Goal: Download file/media

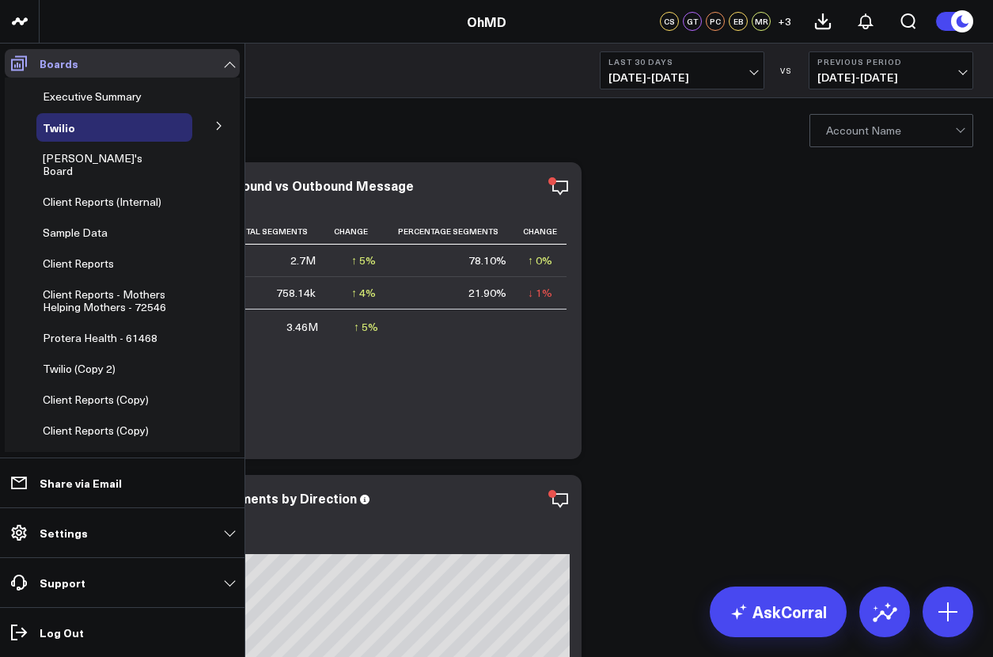
click at [18, 63] on icon at bounding box center [19, 63] width 16 height 15
click at [77, 256] on span "Client Reports" at bounding box center [78, 263] width 71 height 15
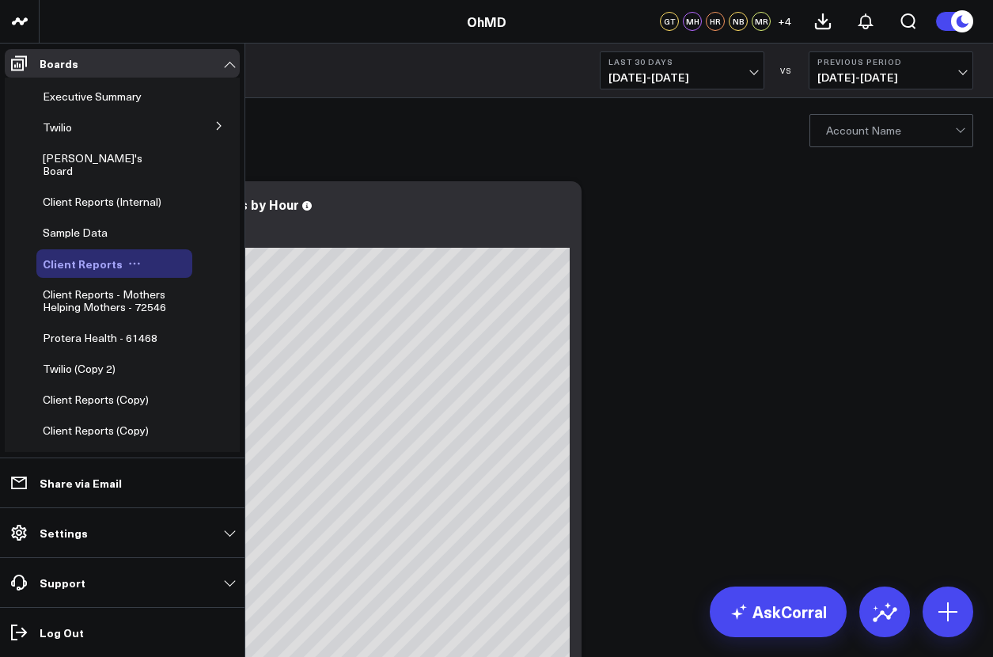
click at [79, 256] on span "Client Reports" at bounding box center [83, 264] width 80 height 16
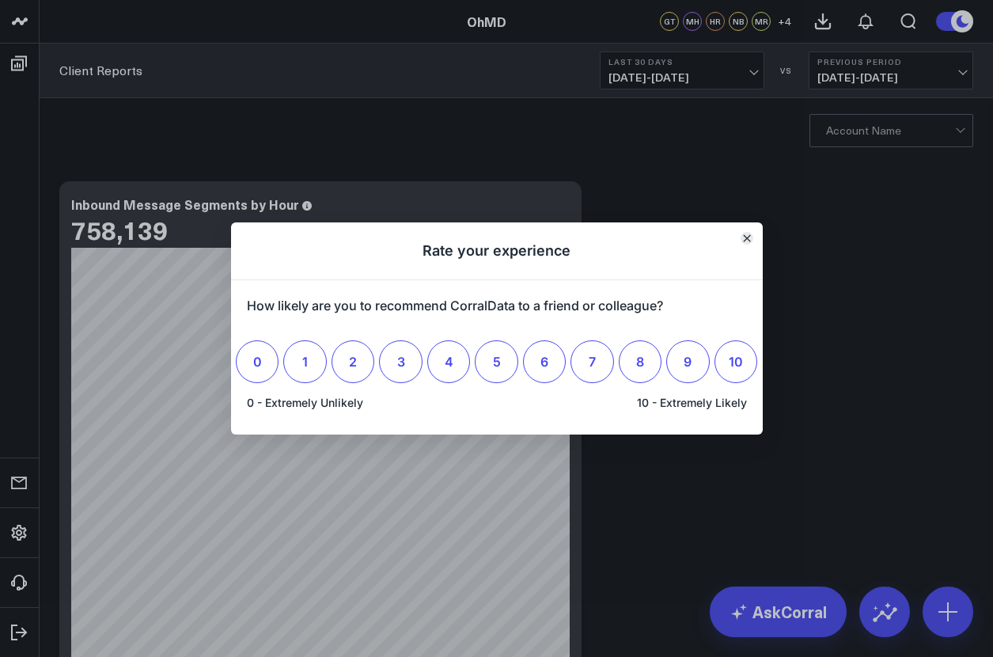
click at [749, 238] on icon "Close" at bounding box center [747, 238] width 8 height 8
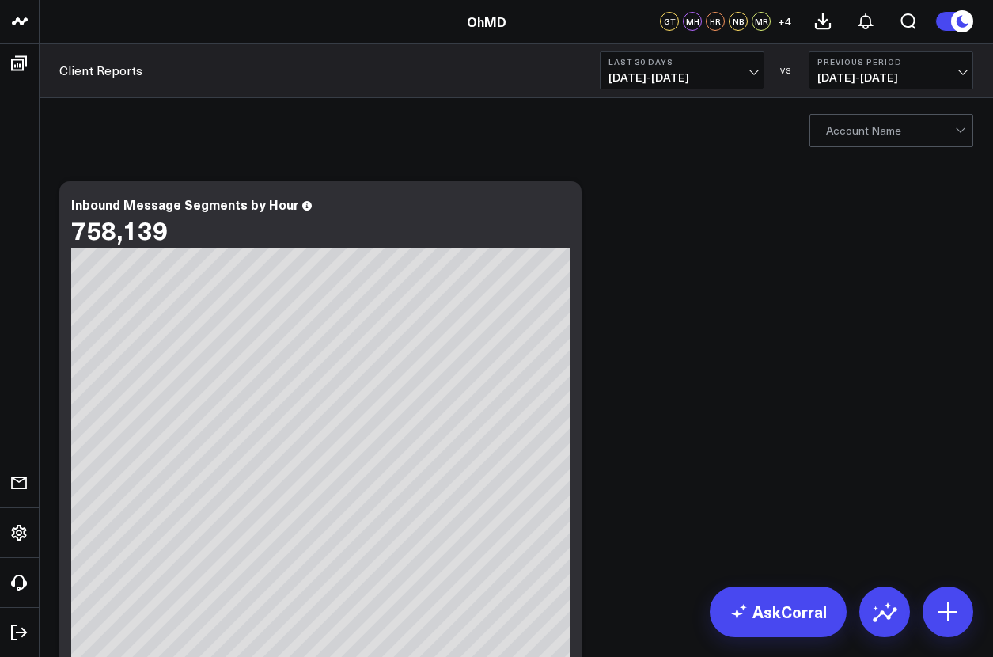
click at [891, 129] on div at bounding box center [890, 131] width 129 height 32
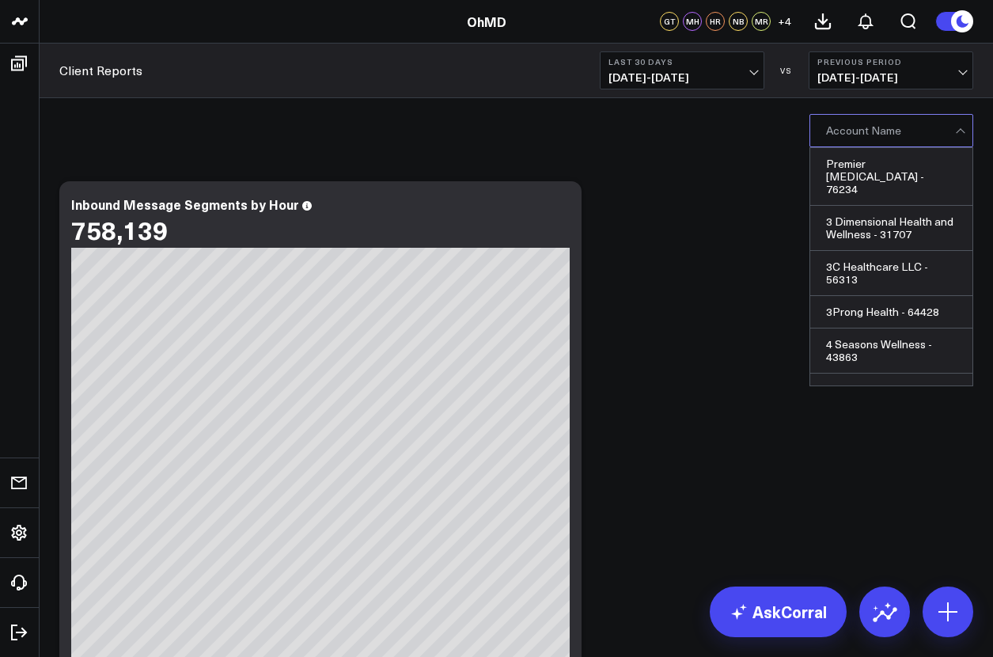
click at [890, 129] on div at bounding box center [890, 131] width 129 height 32
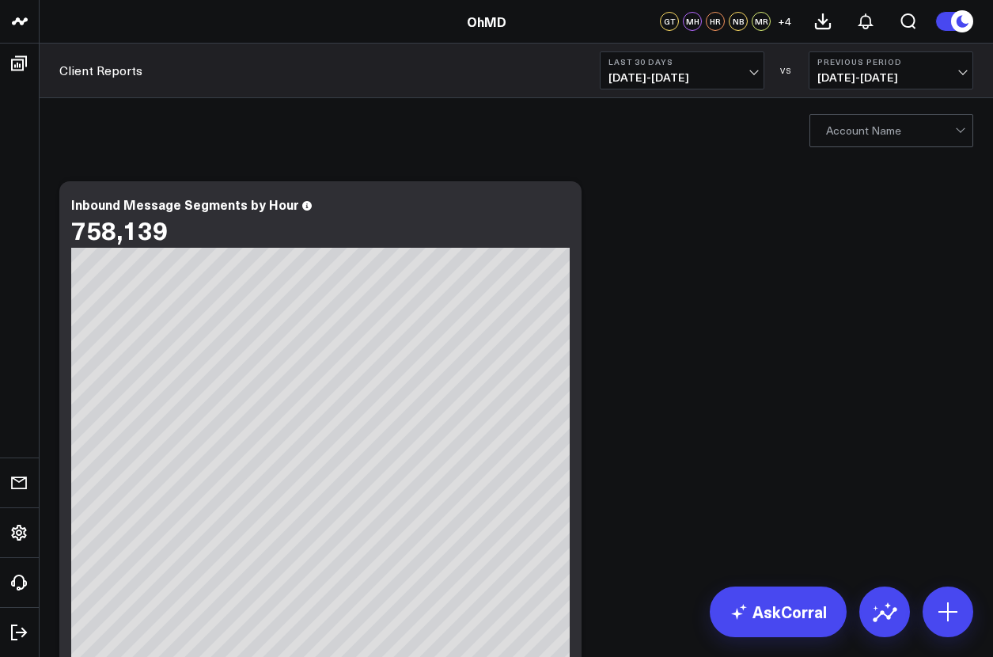
click at [890, 129] on div at bounding box center [890, 131] width 129 height 32
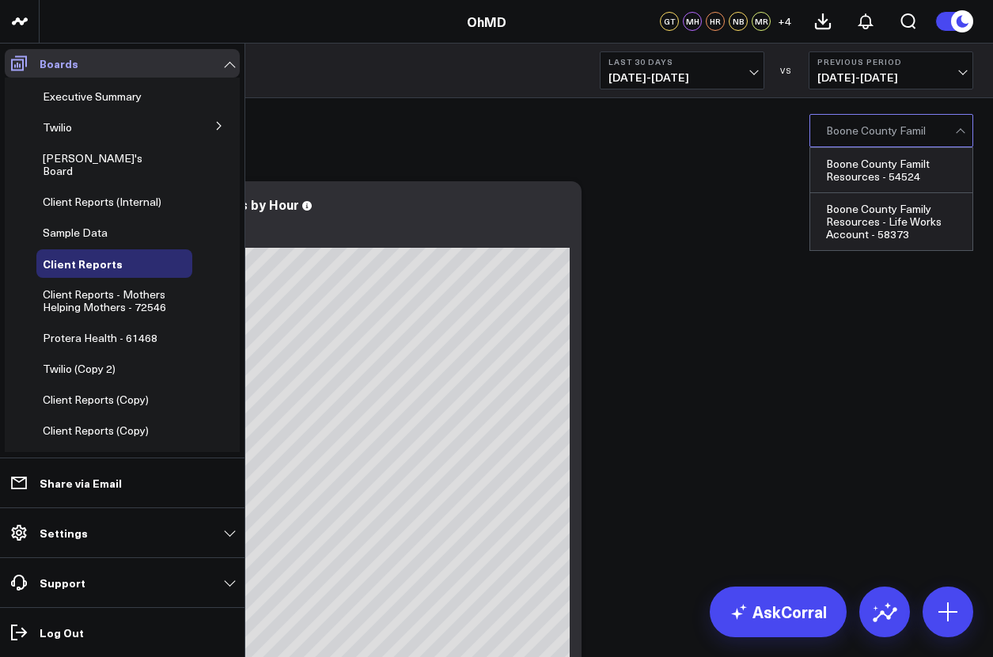
type input "Boone County Famil"
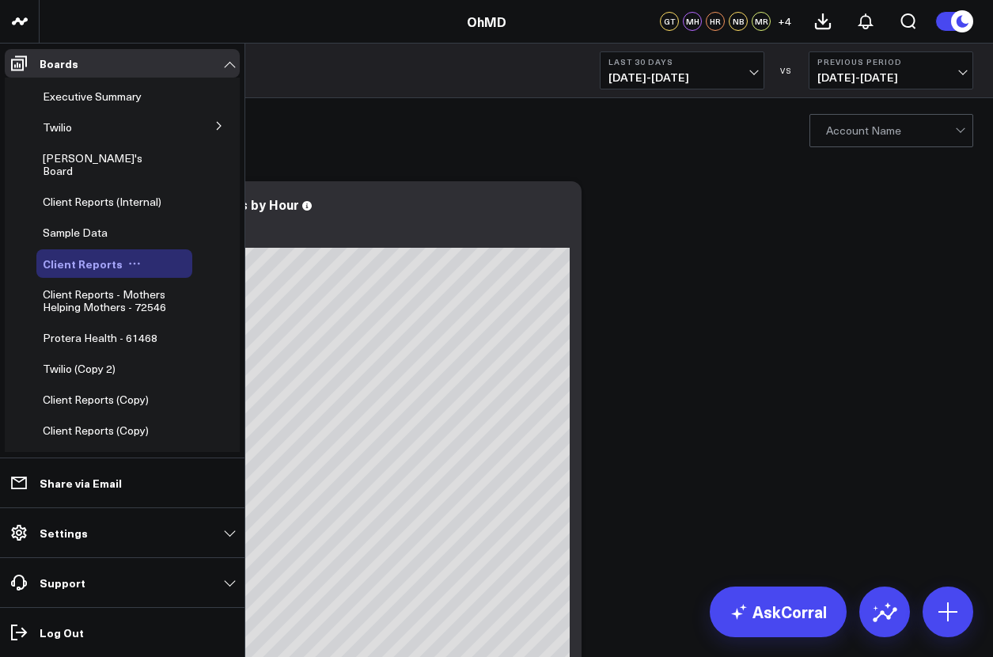
click at [79, 256] on span "Client Reports" at bounding box center [83, 264] width 80 height 16
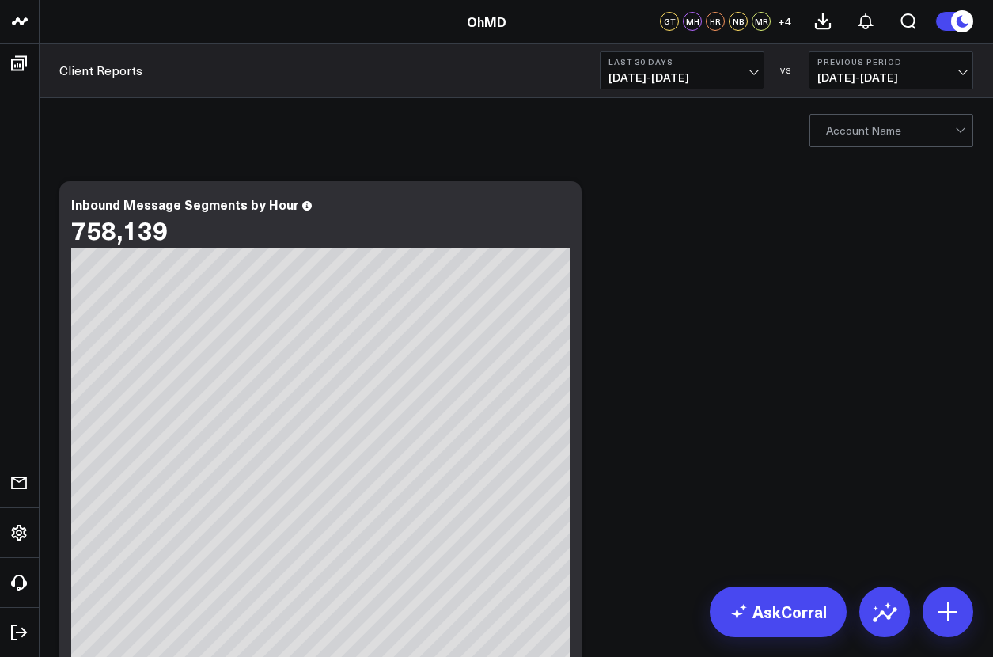
click at [891, 129] on div at bounding box center [890, 131] width 129 height 32
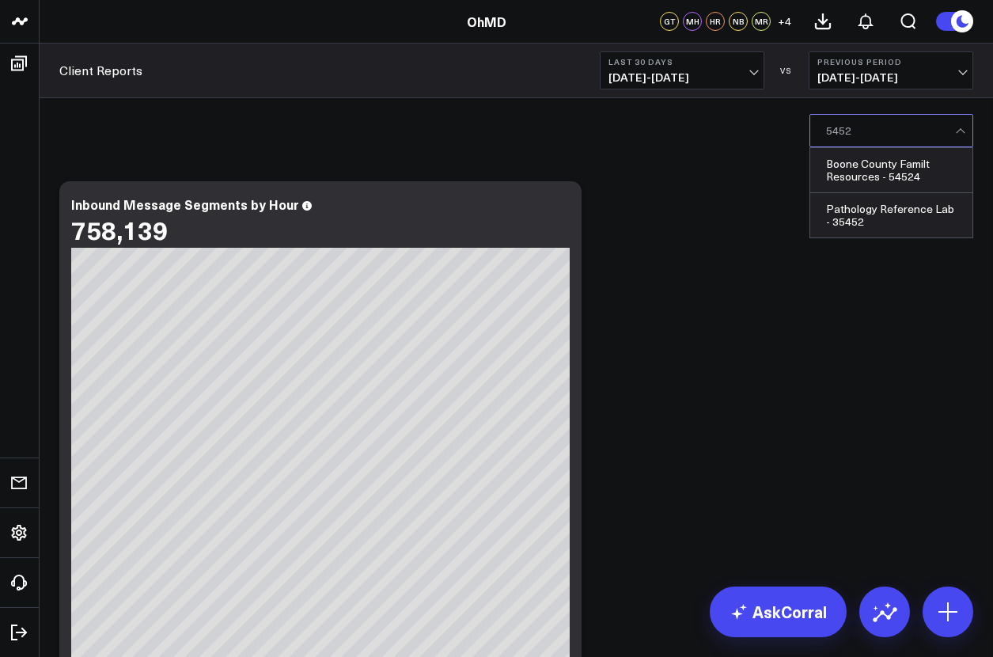
type input "54524"
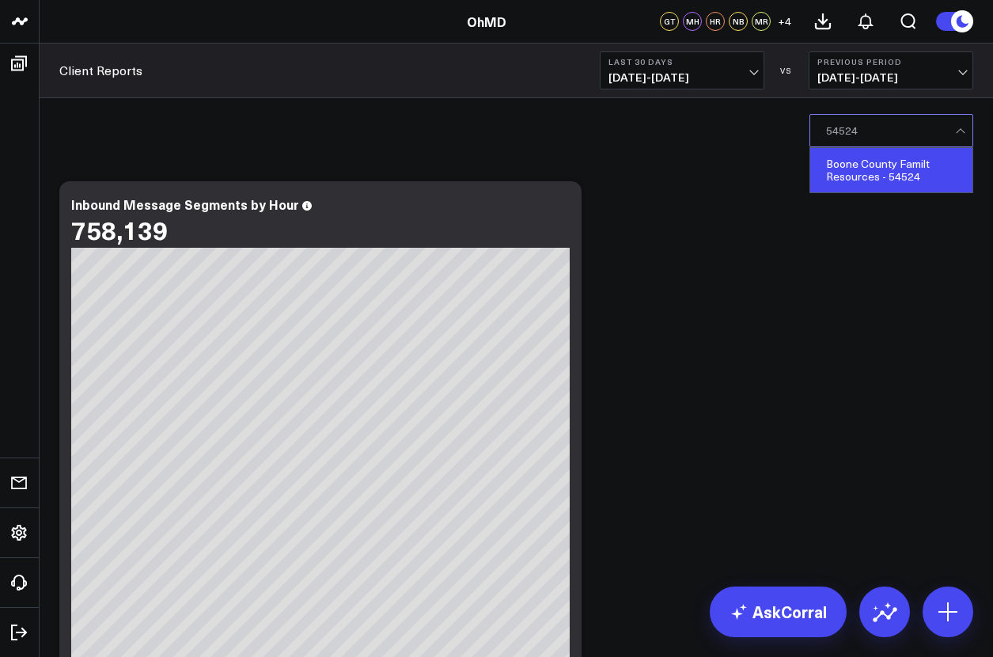
click at [891, 169] on div "Boone County Familt Resources - 54524" at bounding box center [892, 170] width 162 height 44
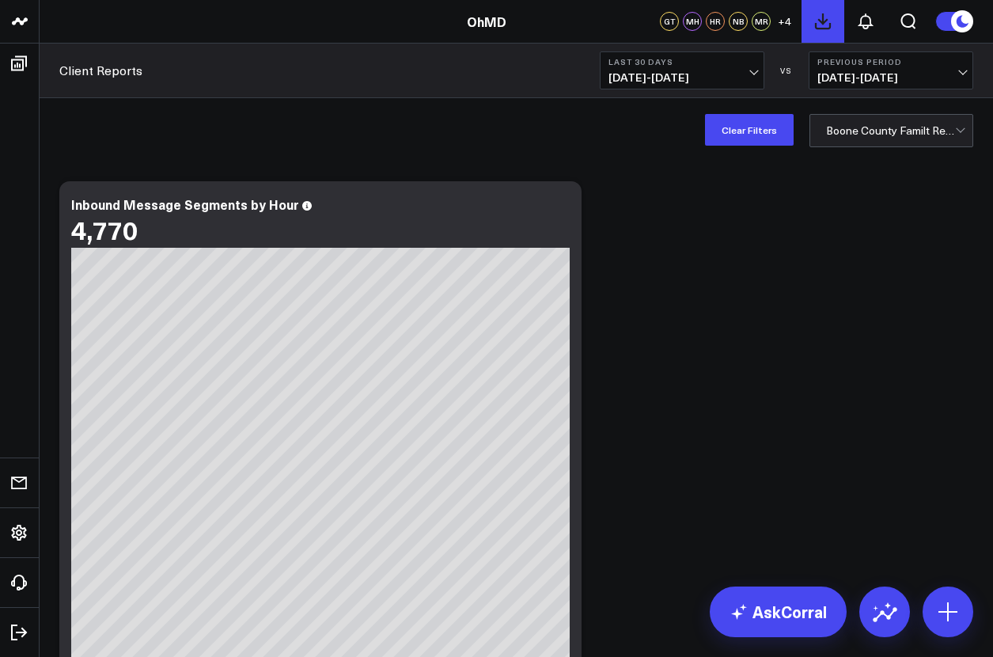
click at [823, 21] on icon at bounding box center [823, 21] width 14 height 14
click at [867, 21] on icon at bounding box center [866, 21] width 19 height 19
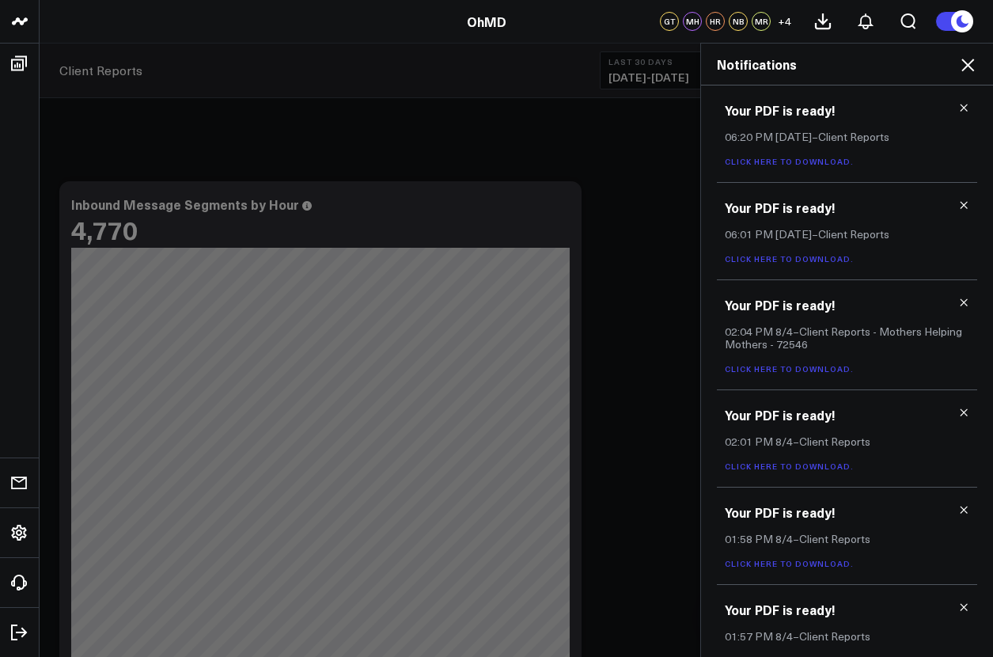
click at [786, 161] on link "Click here to download." at bounding box center [789, 161] width 129 height 11
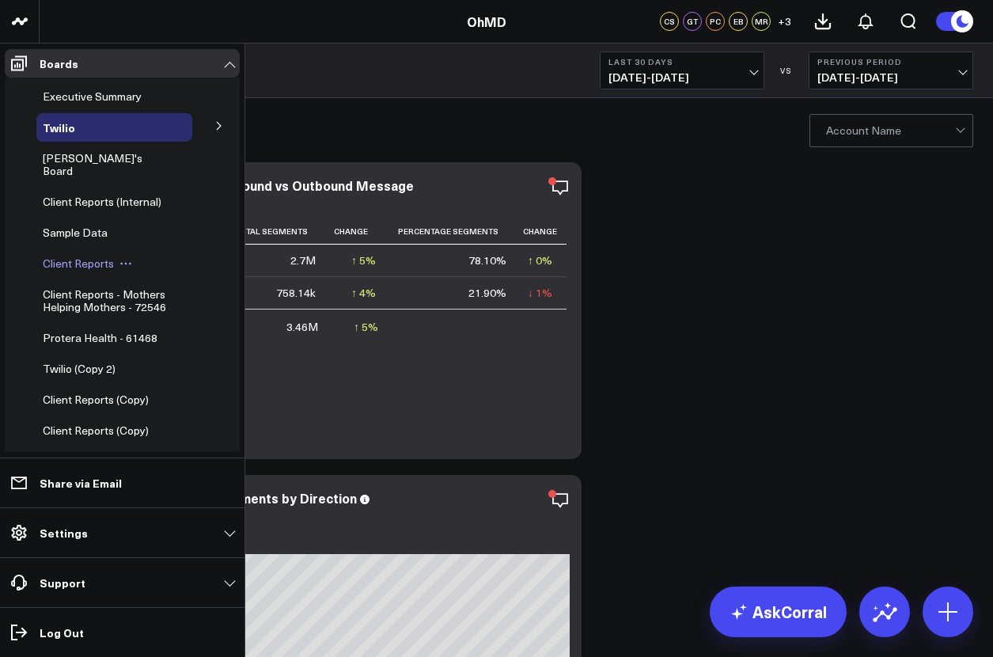
click at [77, 256] on span "Client Reports" at bounding box center [78, 263] width 71 height 15
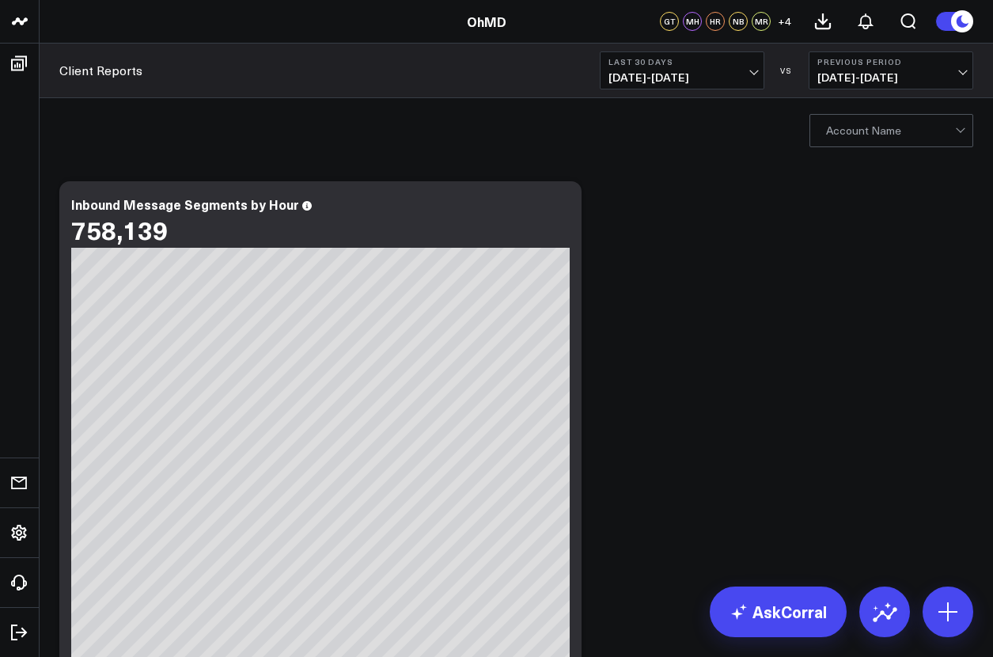
click at [891, 129] on div at bounding box center [890, 131] width 129 height 32
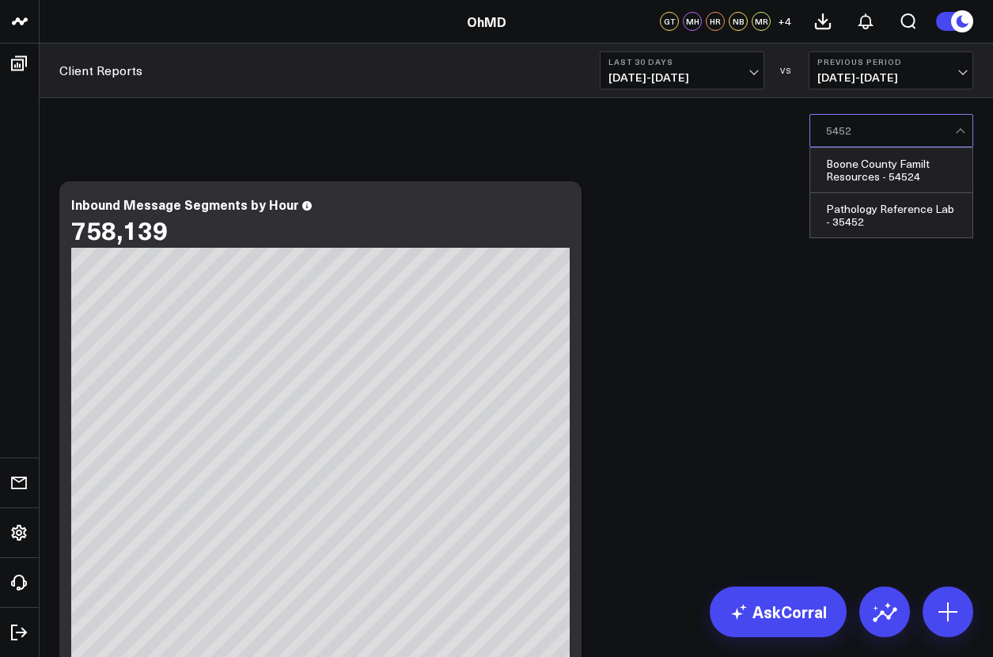
type input "54524"
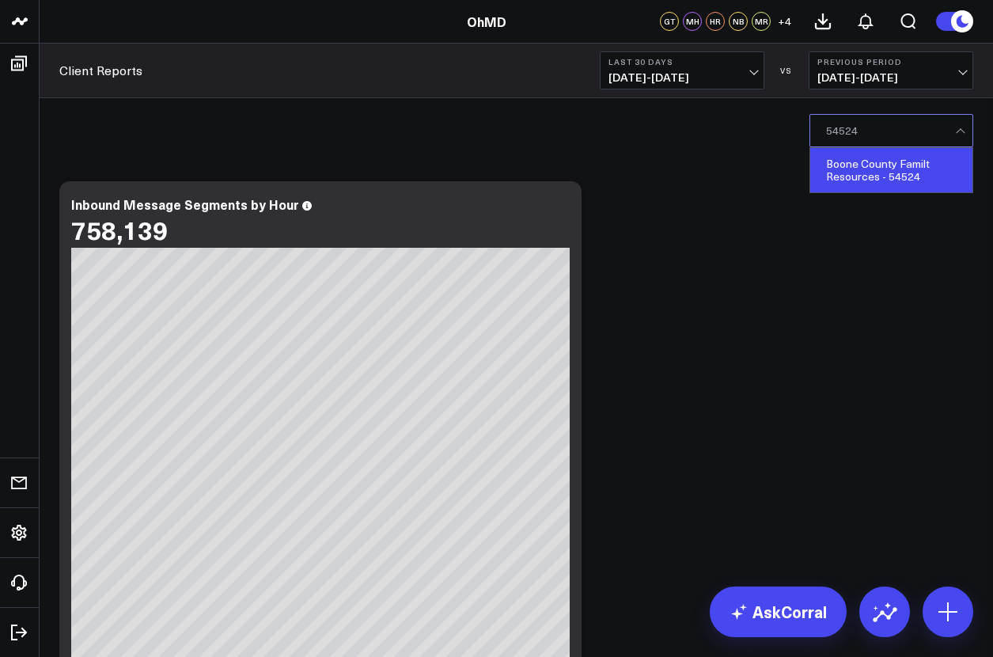
click at [893, 169] on div "Boone County Familt Resources - 54524" at bounding box center [892, 170] width 162 height 44
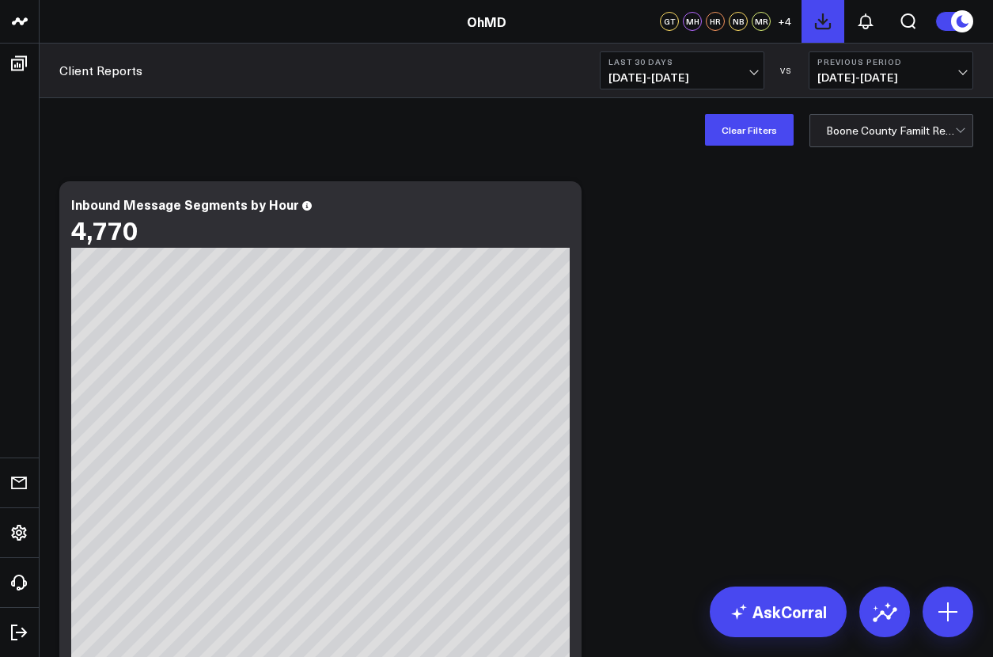
click at [823, 21] on icon at bounding box center [823, 21] width 14 height 14
click at [867, 21] on icon at bounding box center [866, 21] width 19 height 19
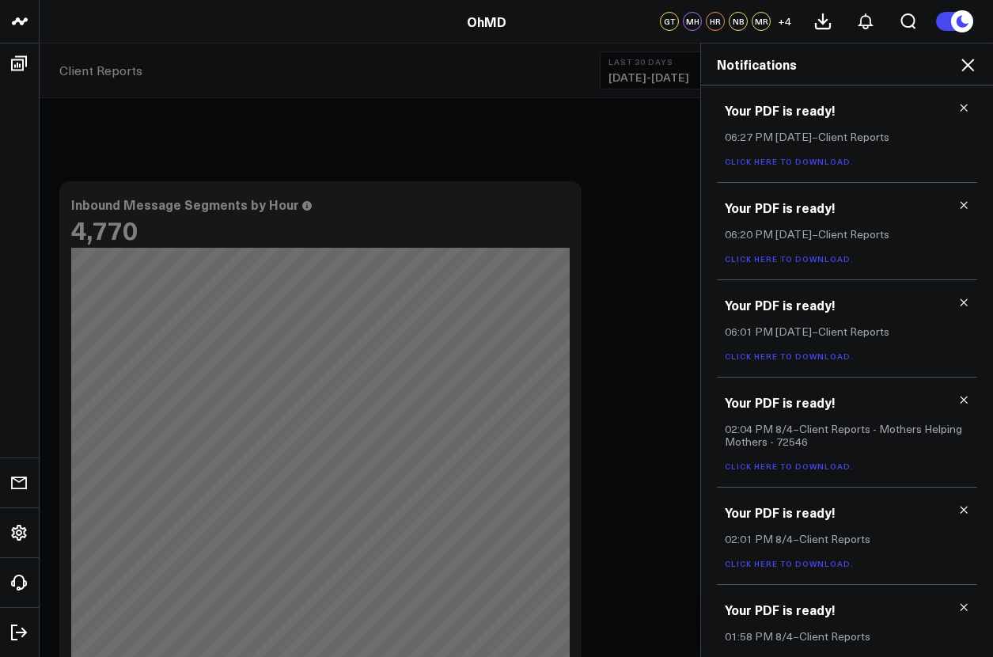
click at [786, 161] on link "Click here to download." at bounding box center [789, 161] width 129 height 11
click at [807, 160] on link "Click here to download." at bounding box center [789, 161] width 129 height 11
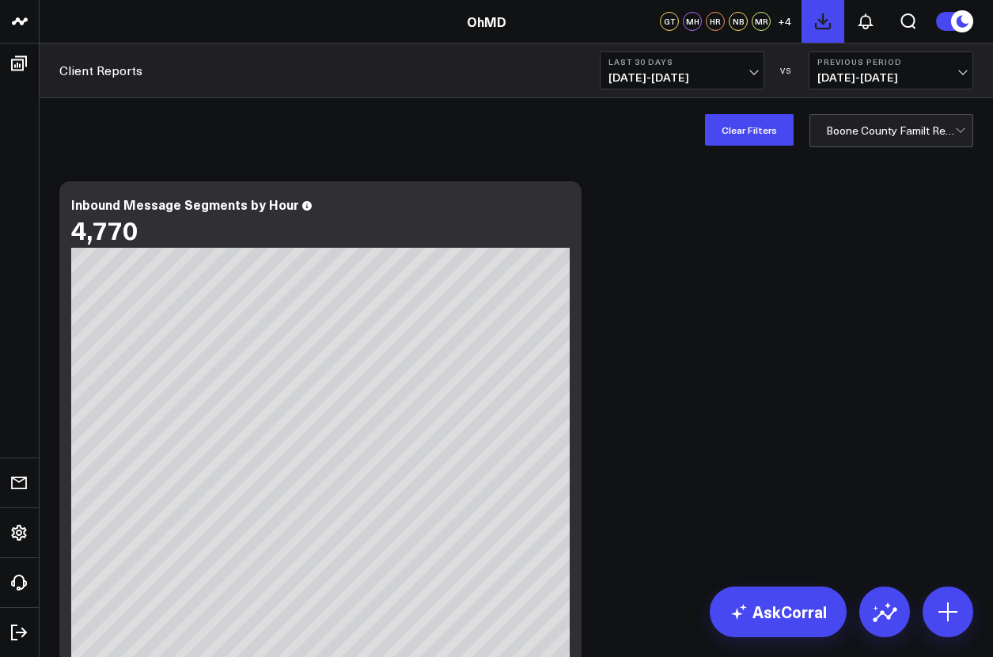
click at [826, 25] on icon at bounding box center [823, 21] width 19 height 19
click at [868, 25] on icon at bounding box center [866, 21] width 13 height 14
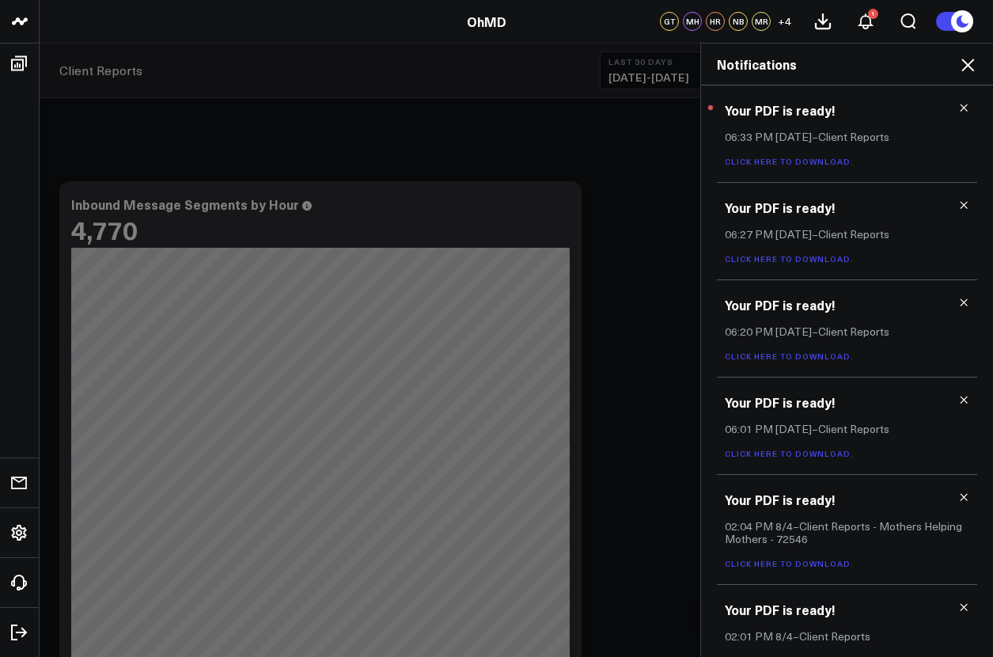
click at [810, 161] on link "Click here to download." at bounding box center [789, 161] width 129 height 11
click at [971, 63] on icon at bounding box center [968, 65] width 13 height 13
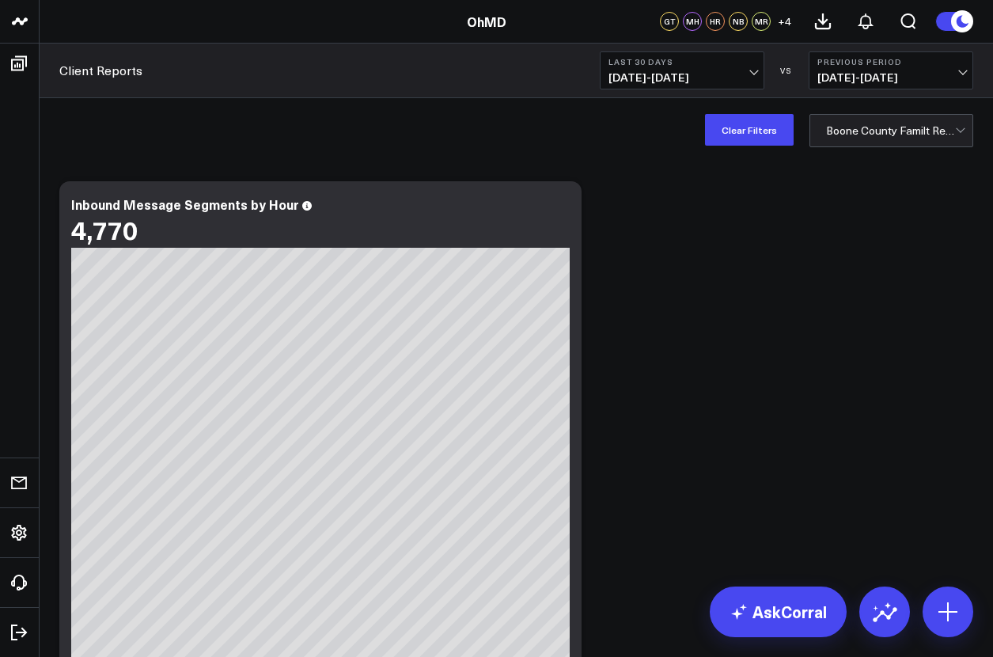
click at [941, 131] on div at bounding box center [890, 131] width 129 height 32
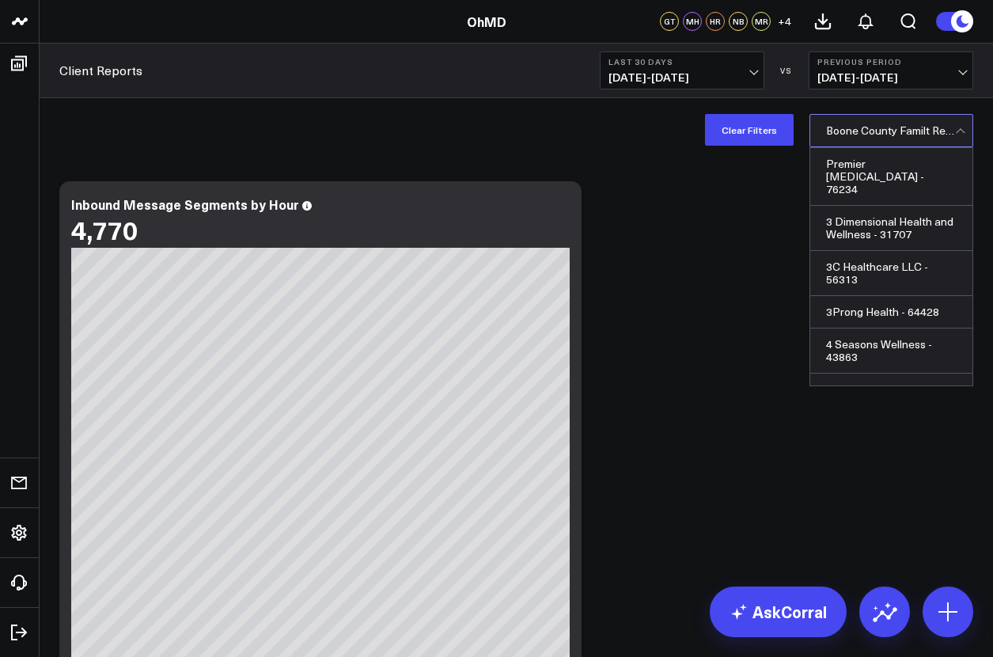
scroll to position [5788, 0]
click at [880, 630] on div "Boone County Familt Resources - 54524" at bounding box center [892, 652] width 162 height 45
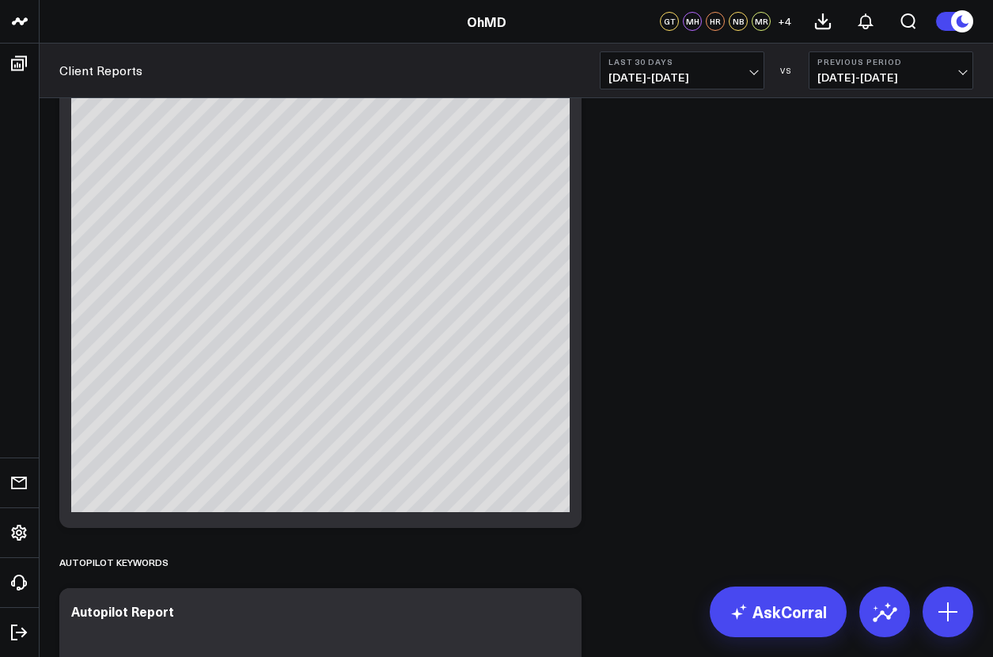
scroll to position [0, 0]
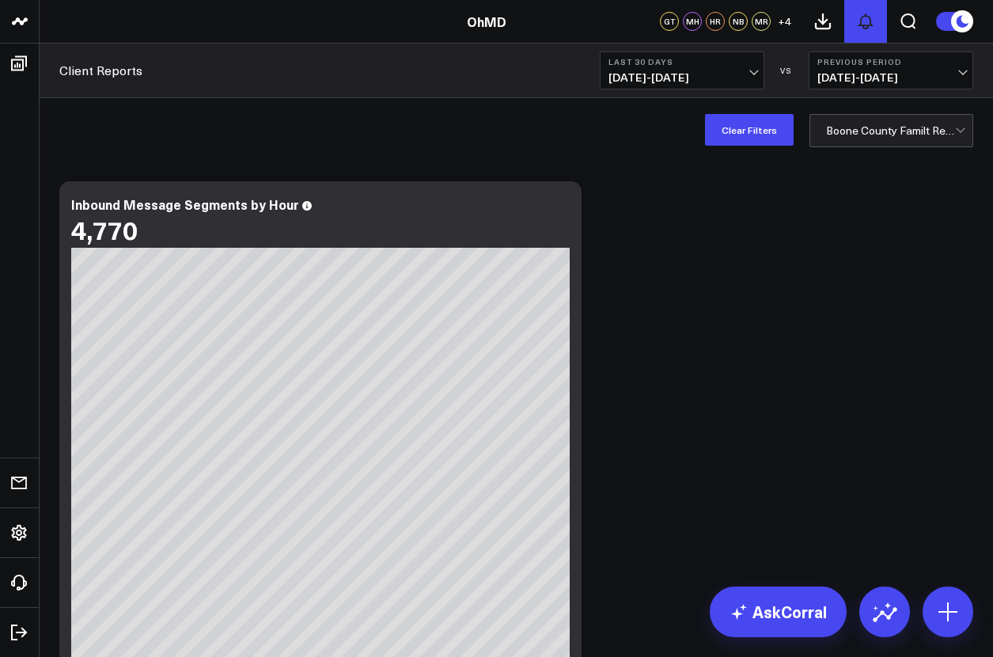
click at [871, 26] on icon at bounding box center [866, 21] width 19 height 19
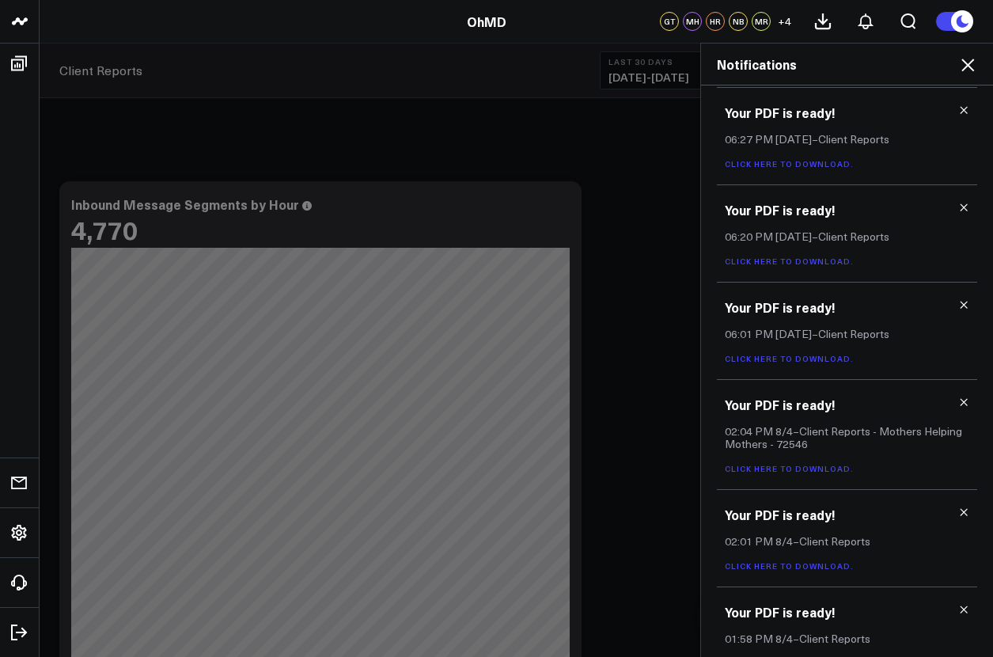
scroll to position [290, 0]
